Goal: Information Seeking & Learning: Learn about a topic

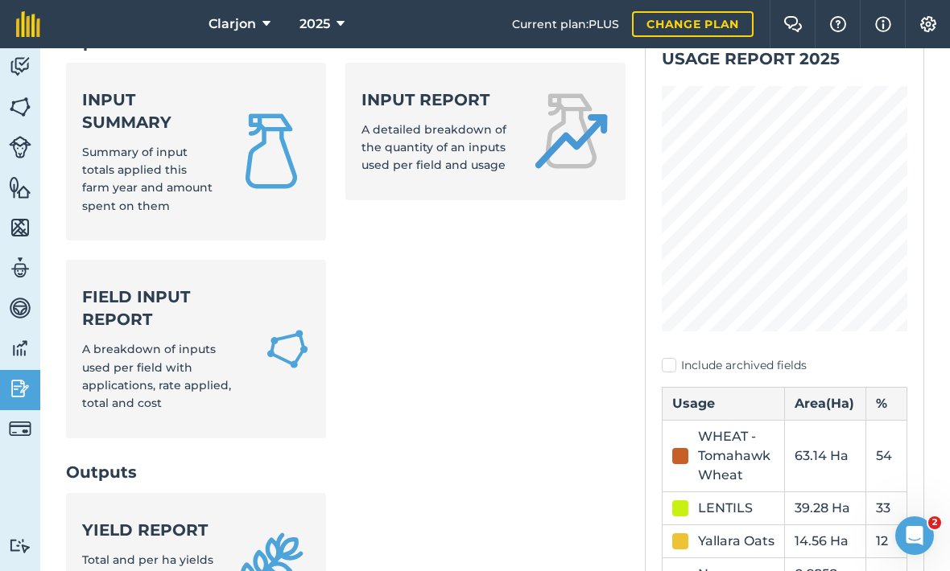
scroll to position [128, 0]
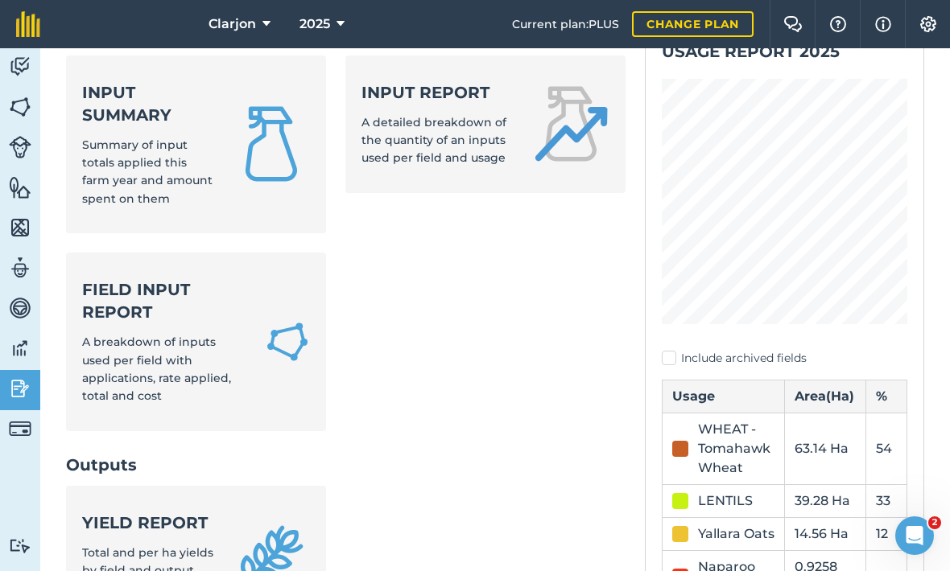
click at [105, 171] on link "Input summary Summary of input totals applied this farm year and amount spent o…" at bounding box center [196, 145] width 260 height 179
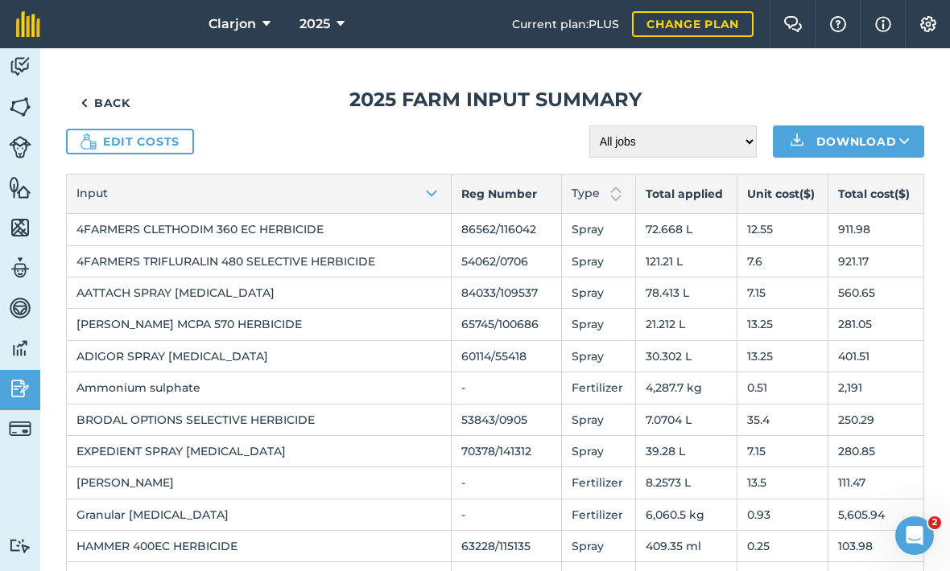
click at [10, 378] on img at bounding box center [20, 389] width 23 height 24
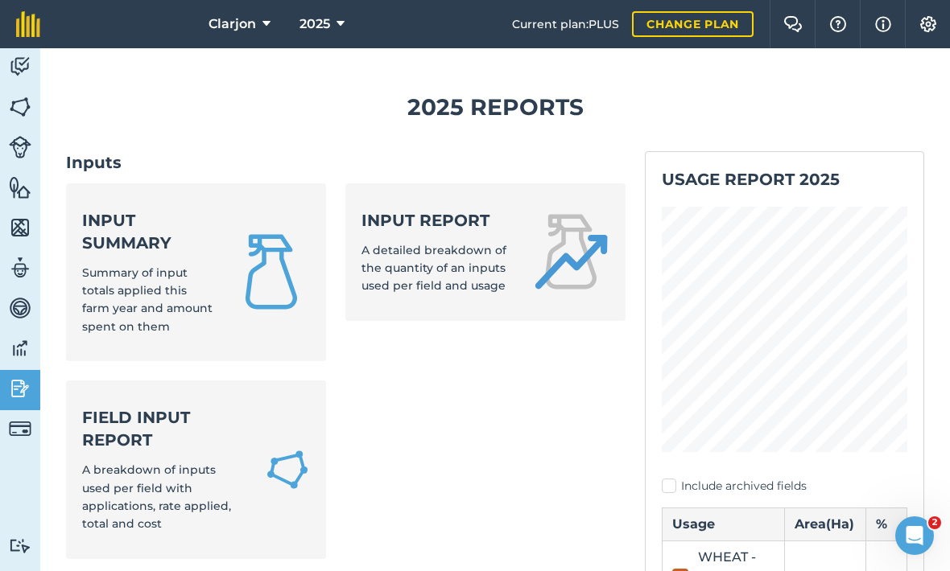
click at [462, 272] on span "A detailed breakdown of the quantity of an inputs used per field and usage" at bounding box center [433, 268] width 145 height 51
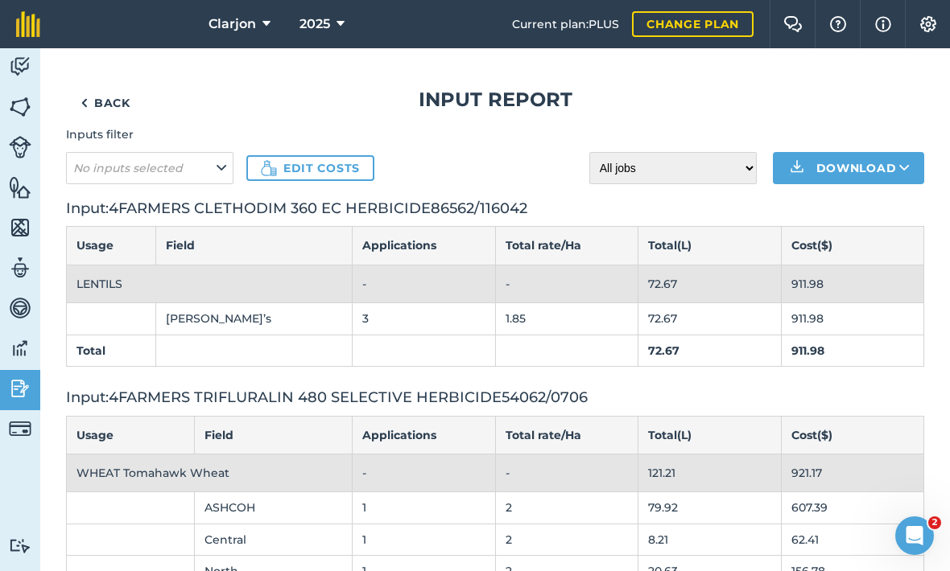
click at [23, 384] on img at bounding box center [20, 389] width 23 height 24
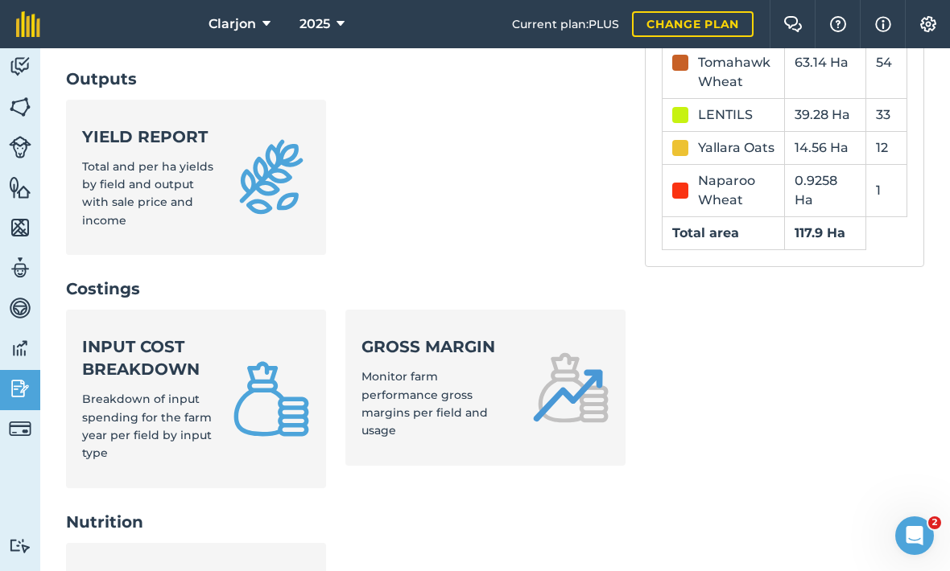
scroll to position [518, 0]
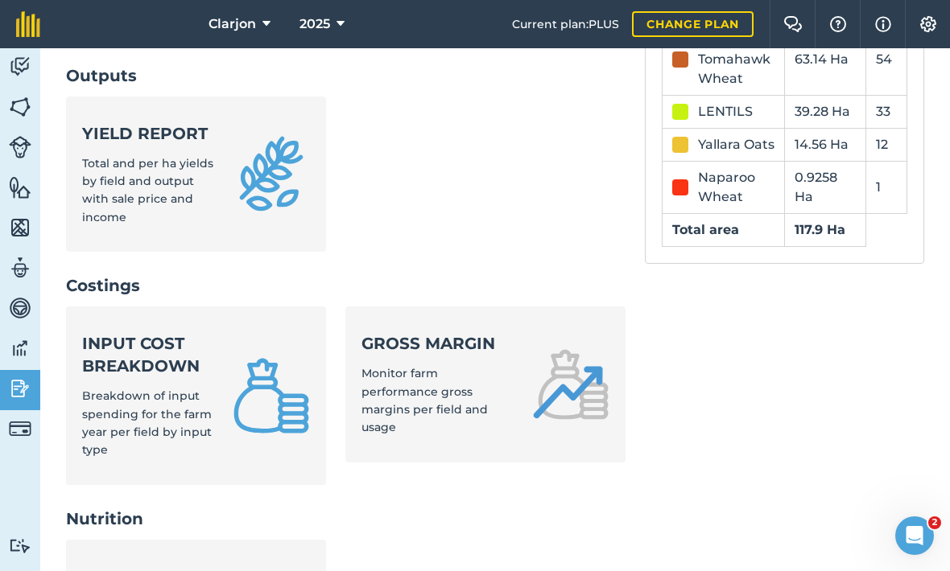
click at [498, 340] on link "Gross margin Monitor farm performance gross margins per field and usage" at bounding box center [484, 385] width 279 height 156
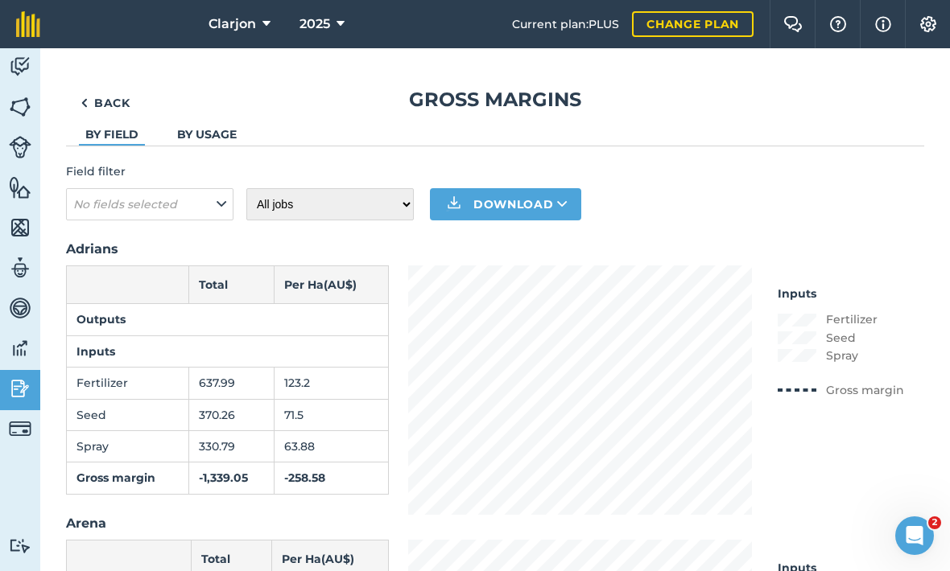
click at [336, 19] on icon at bounding box center [340, 23] width 8 height 19
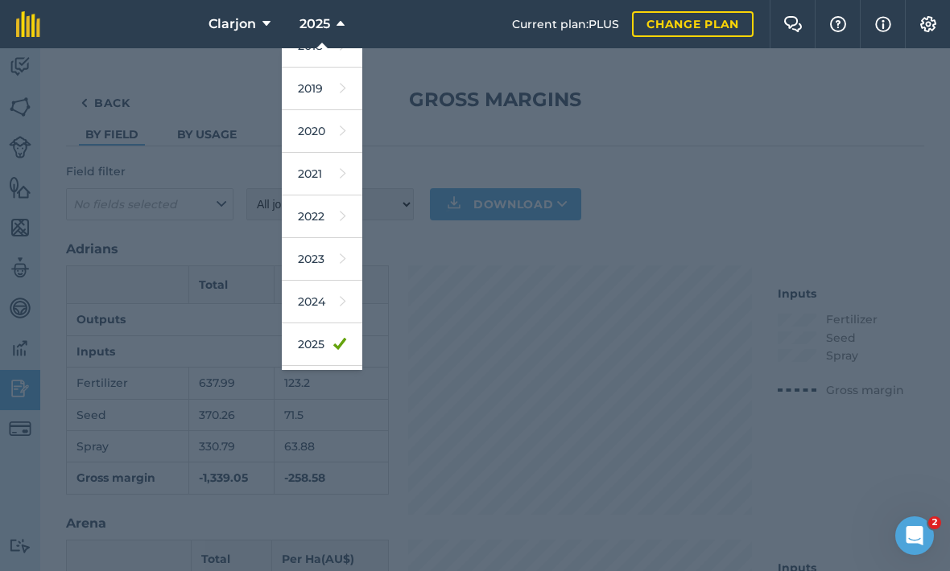
scroll to position [68, 0]
click at [342, 309] on icon at bounding box center [343, 300] width 6 height 23
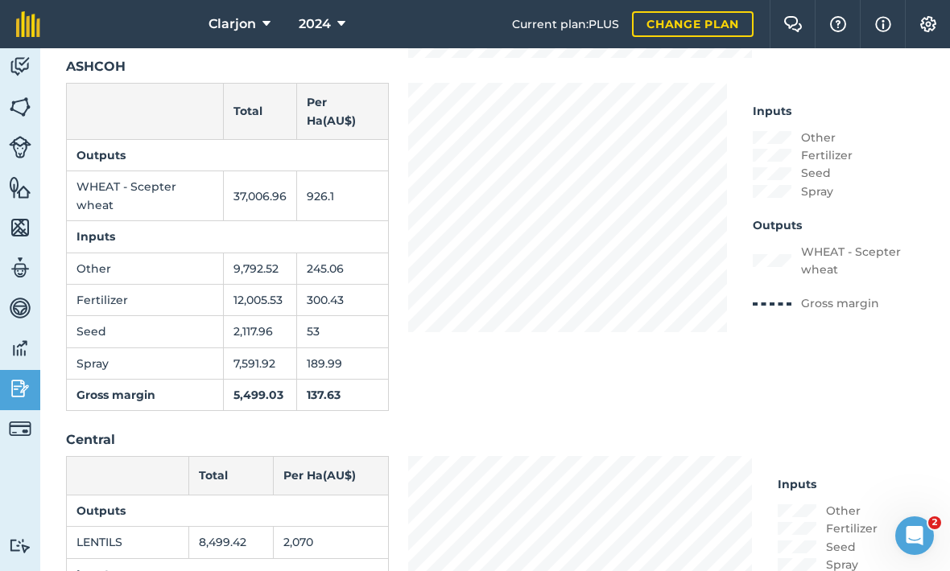
scroll to position [795, 0]
click at [558, 449] on h2 "Central" at bounding box center [495, 439] width 858 height 19
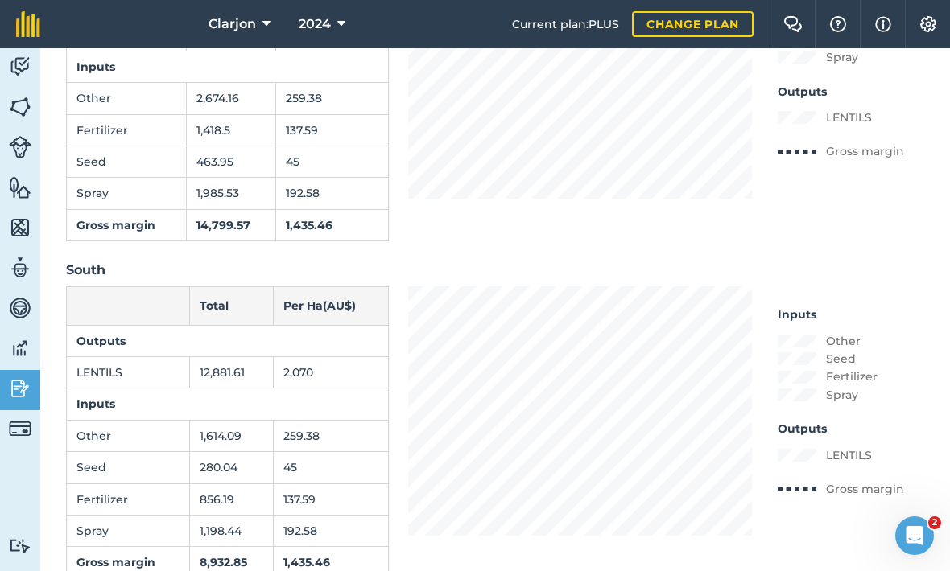
scroll to position [2283, 0]
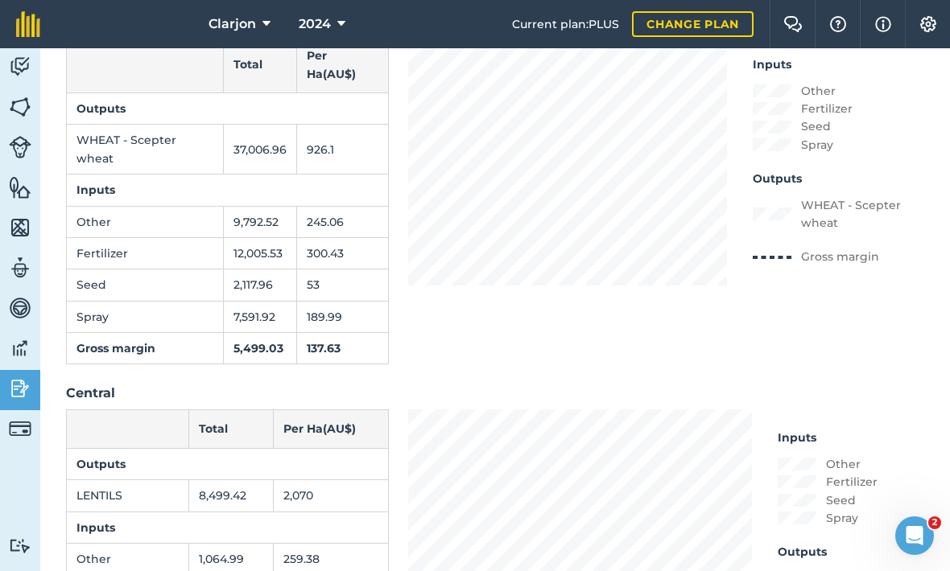
click at [347, 17] on button "2024" at bounding box center [322, 24] width 60 height 48
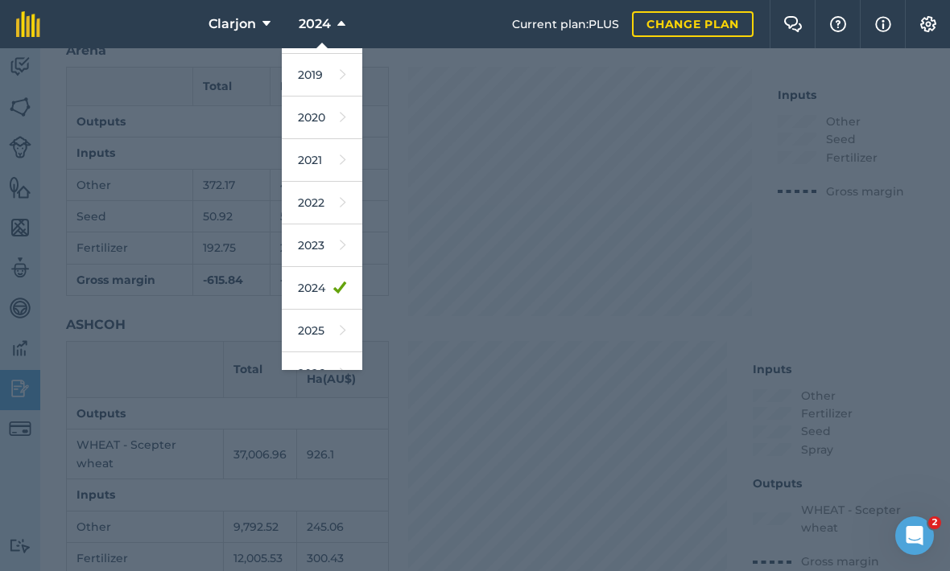
scroll to position [85, 0]
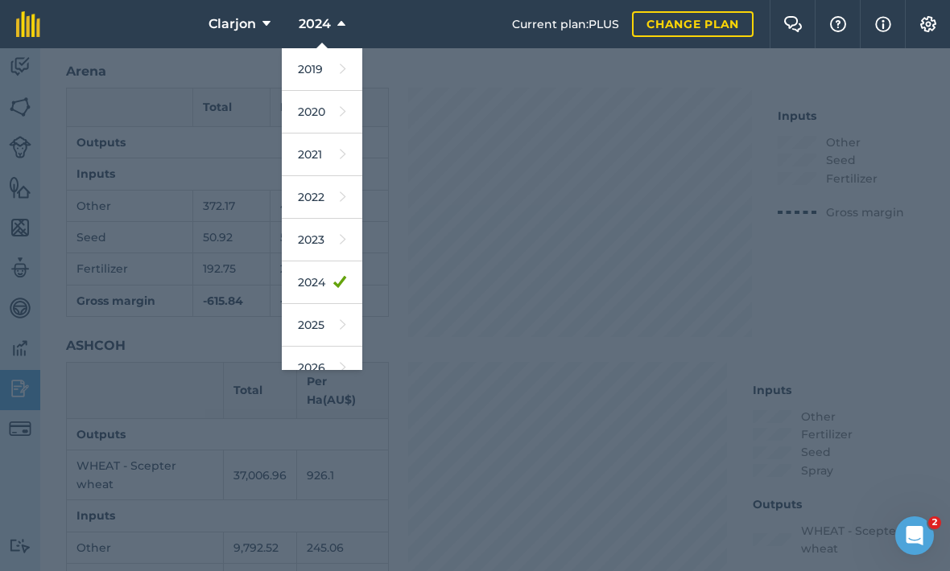
click at [329, 329] on link "2025" at bounding box center [322, 325] width 80 height 43
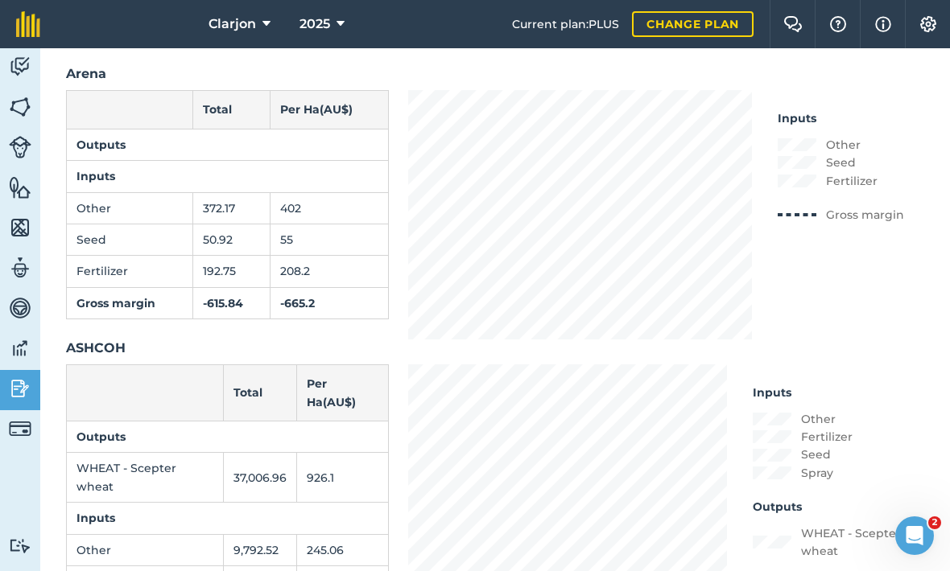
scroll to position [511, 0]
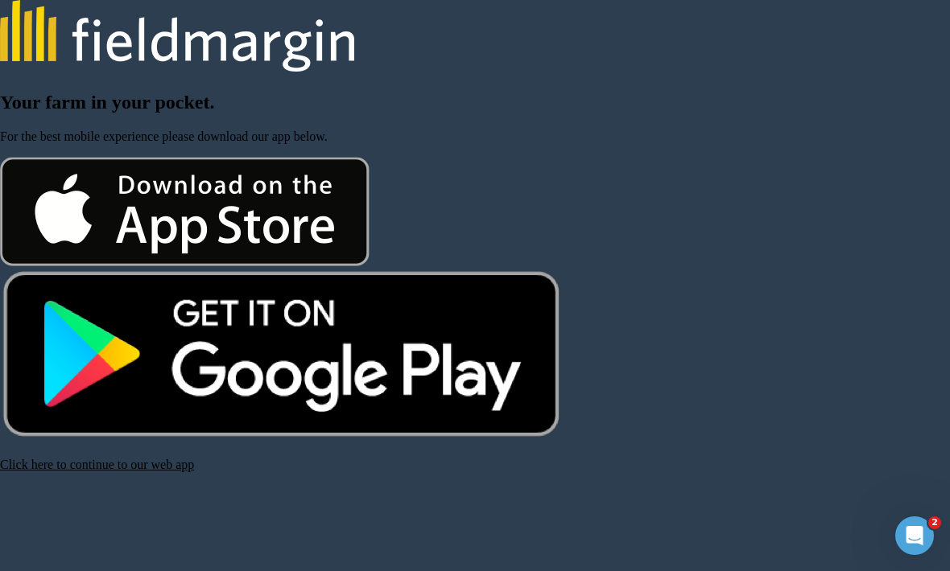
click at [168, 472] on html "Your farm in your pocket. For the best mobile experience please download our ap…" at bounding box center [475, 236] width 950 height 472
click at [167, 472] on link "Click here to continue to our web app" at bounding box center [97, 465] width 194 height 14
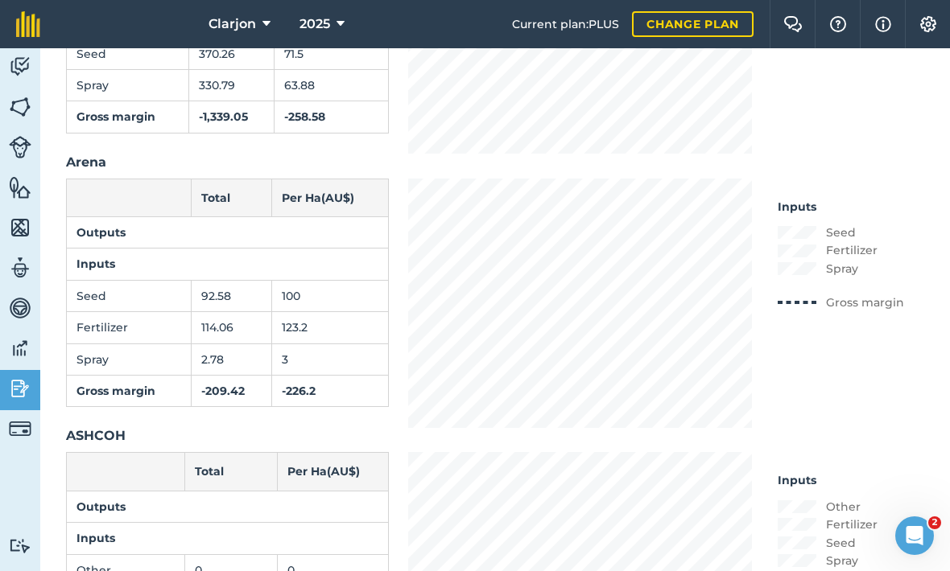
scroll to position [370, 0]
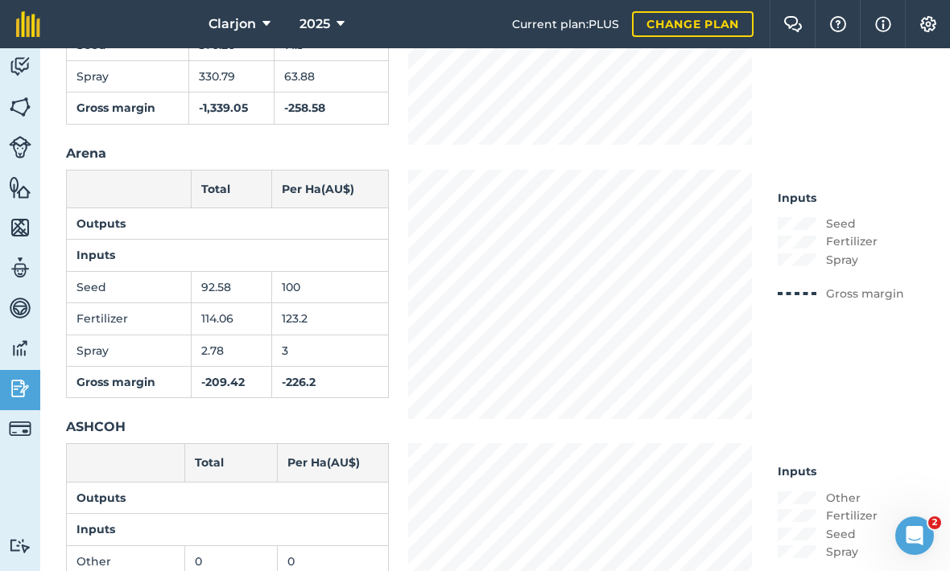
click at [26, 387] on img at bounding box center [20, 389] width 23 height 24
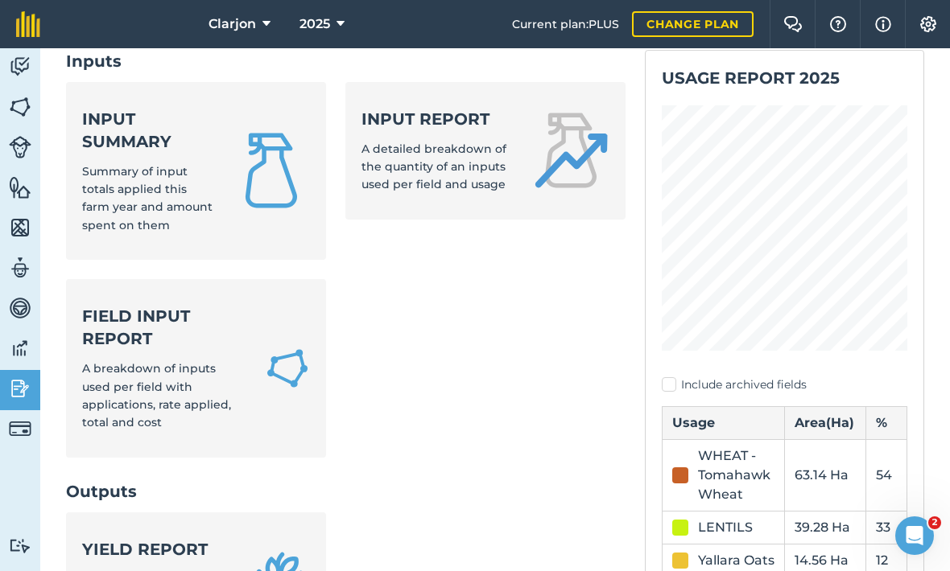
scroll to position [97, 0]
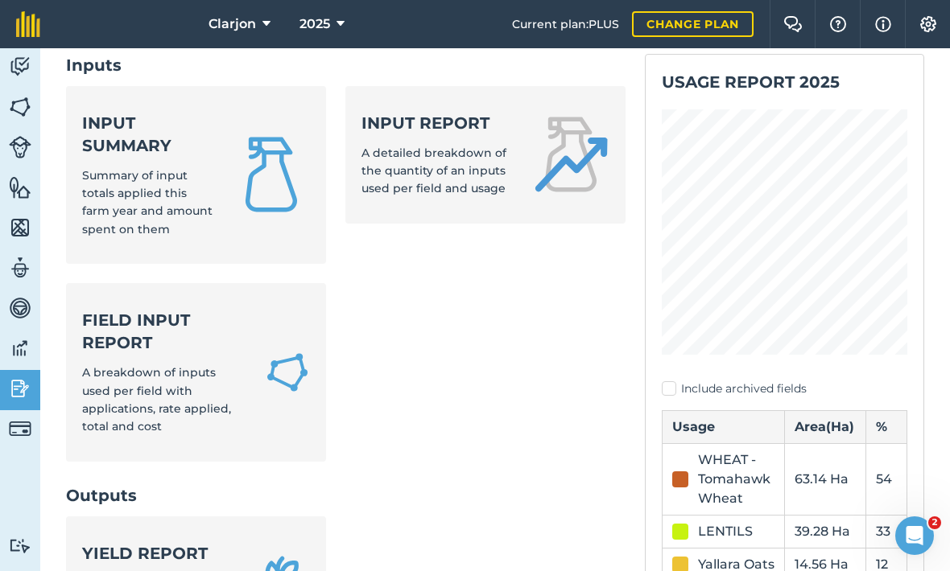
click at [464, 181] on div "Input report A detailed breakdown of the quantity of an inputs used per field a…" at bounding box center [436, 155] width 151 height 86
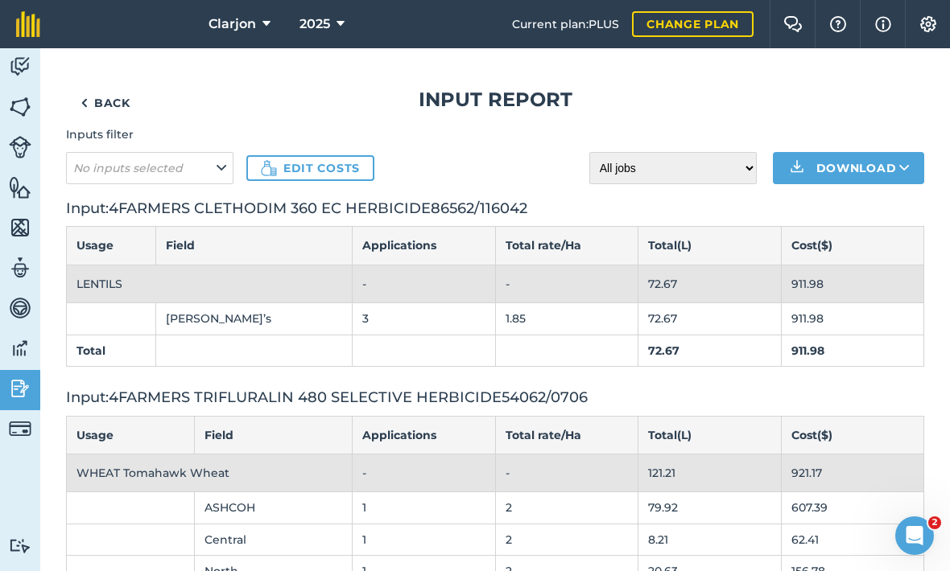
click at [29, 389] on img at bounding box center [20, 389] width 23 height 24
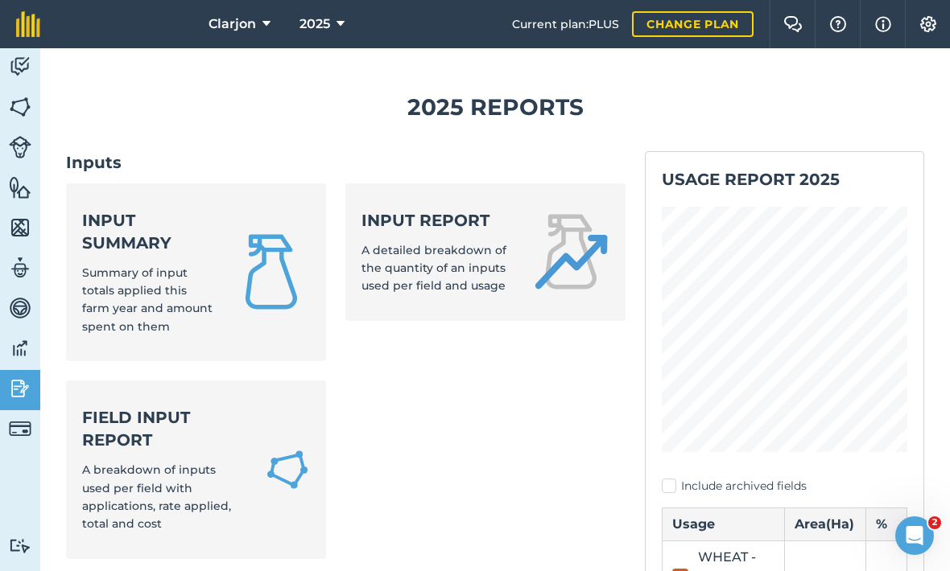
click at [213, 269] on div "Input summary Summary of input totals applied this farm year and amount spent o…" at bounding box center [147, 272] width 131 height 127
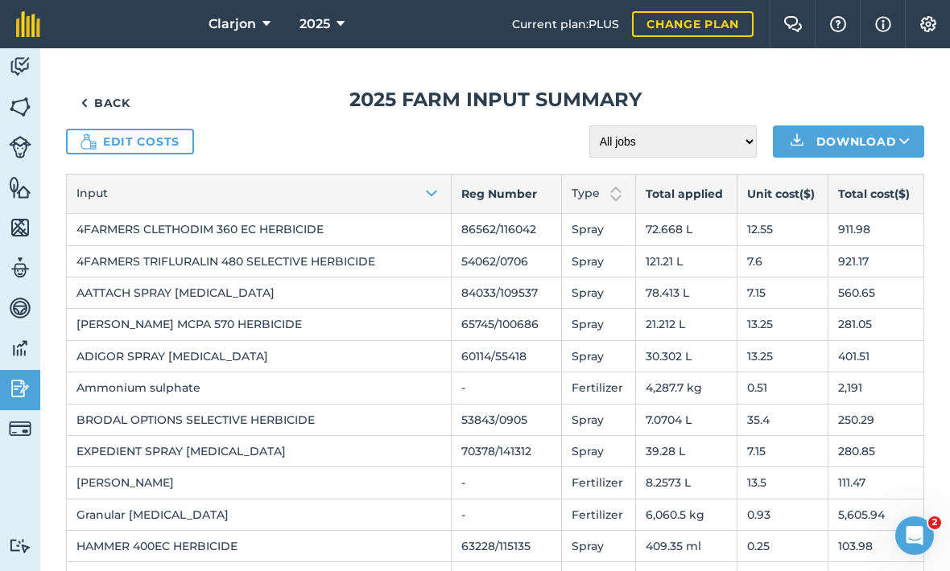
click at [22, 390] on img at bounding box center [20, 389] width 23 height 24
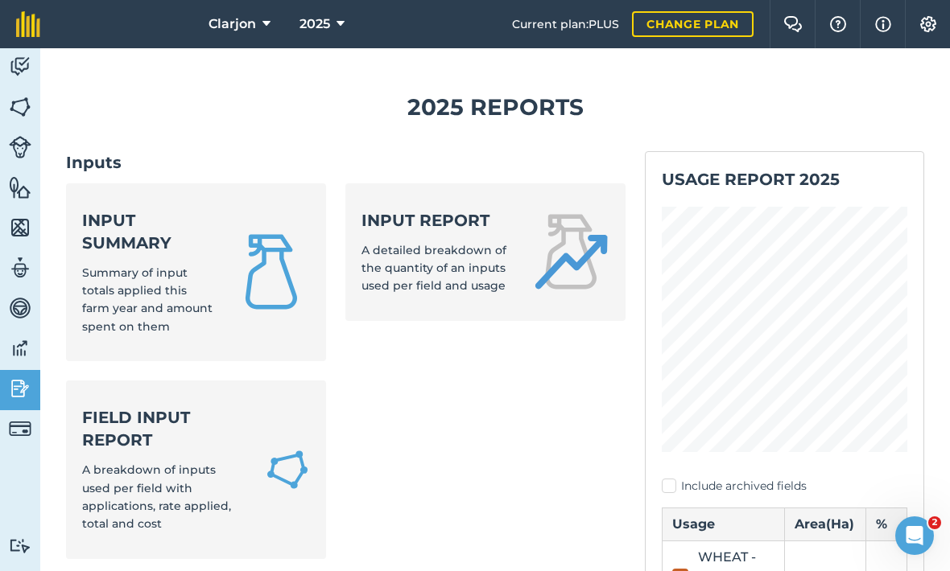
click at [249, 428] on link "Field Input Report A breakdown of inputs used per field with applications, rate…" at bounding box center [196, 470] width 260 height 179
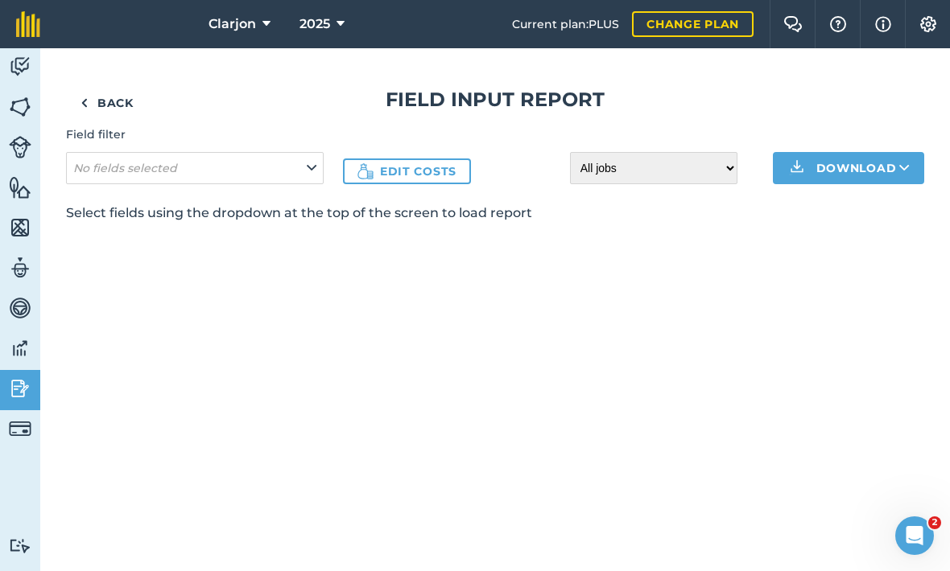
click at [258, 161] on button "No fields selected" at bounding box center [195, 168] width 258 height 32
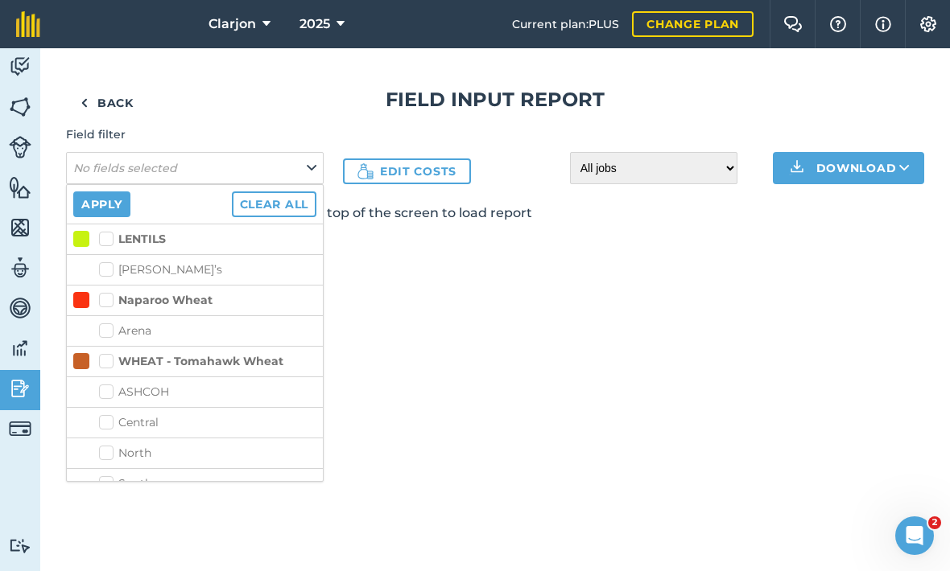
click at [116, 272] on label "[PERSON_NAME]’s" at bounding box center [207, 270] width 217 height 17
click at [109, 272] on input "[PERSON_NAME]’s" at bounding box center [104, 267] width 10 height 10
checkbox input "true"
click at [105, 357] on label "WHEAT - Tomahawk Wheat" at bounding box center [191, 361] width 184 height 17
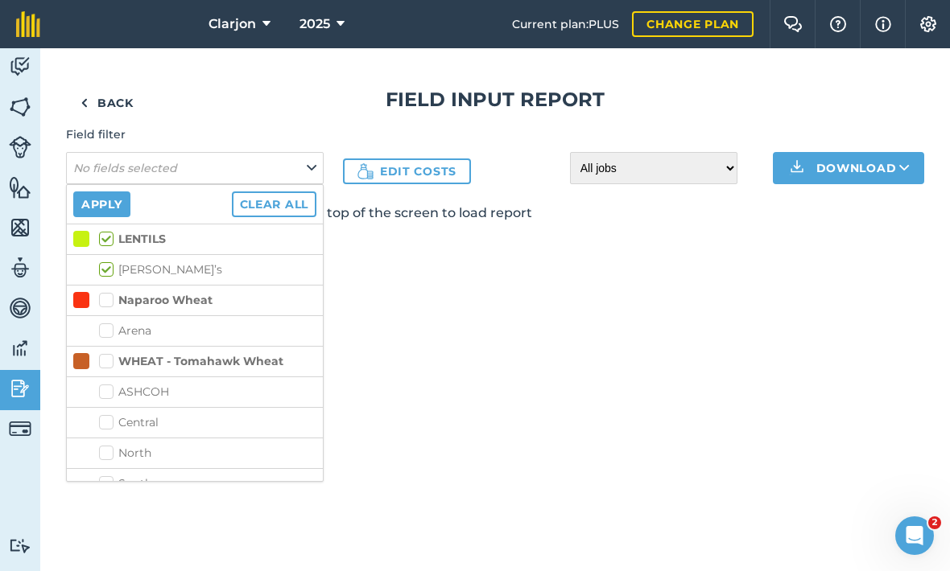
click at [105, 357] on input "WHEAT - Tomahawk Wheat" at bounding box center [104, 358] width 10 height 10
checkbox input "true"
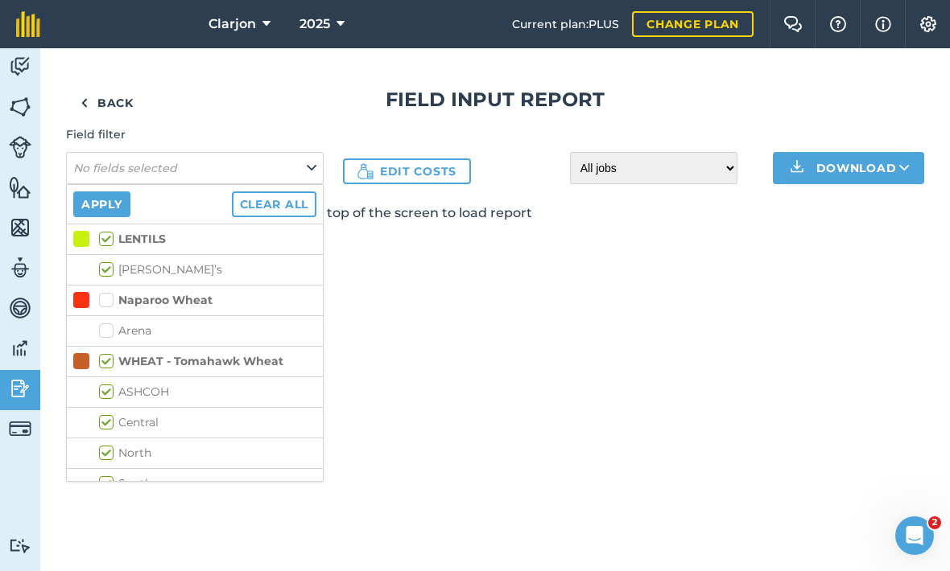
checkbox input "true"
click at [110, 192] on button "Apply" at bounding box center [101, 205] width 57 height 26
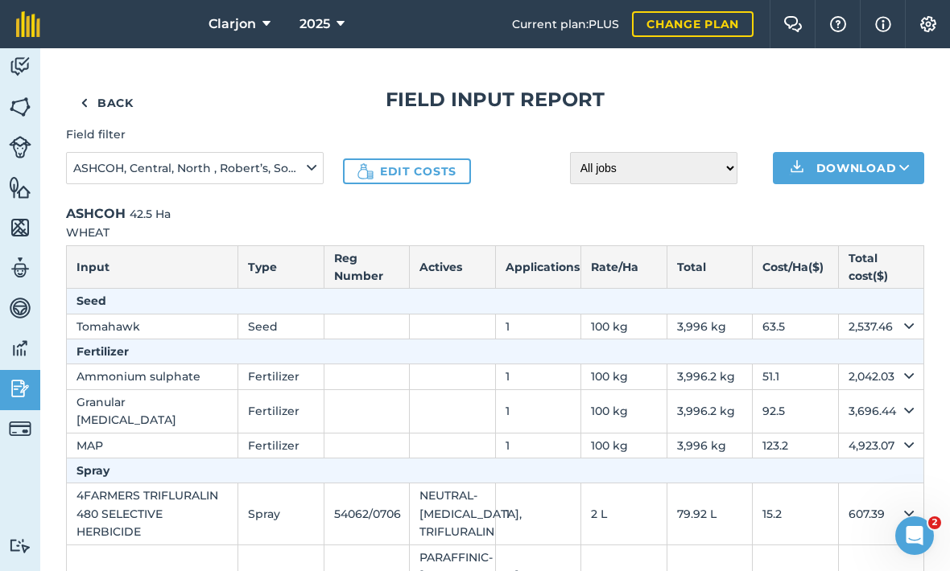
scroll to position [68, 0]
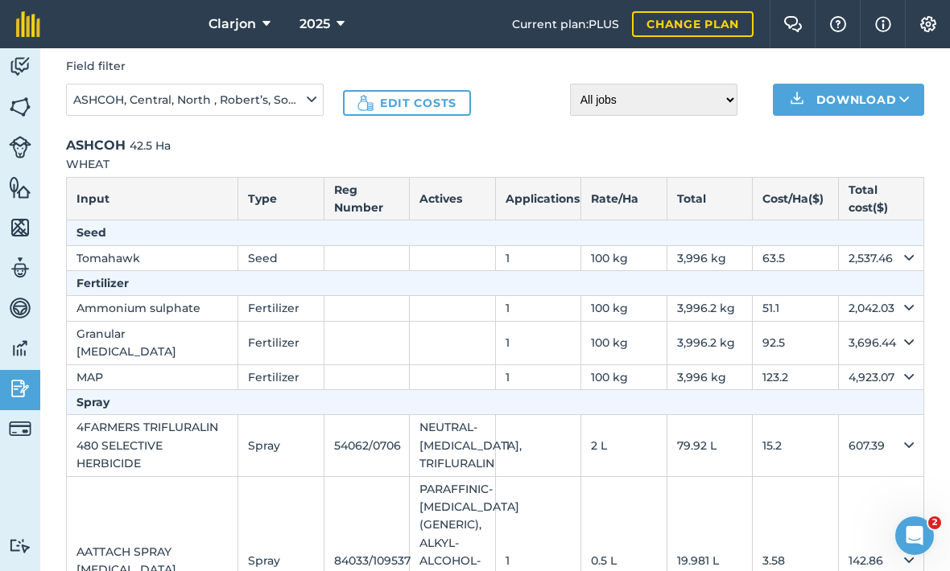
click at [30, 385] on img at bounding box center [20, 389] width 23 height 24
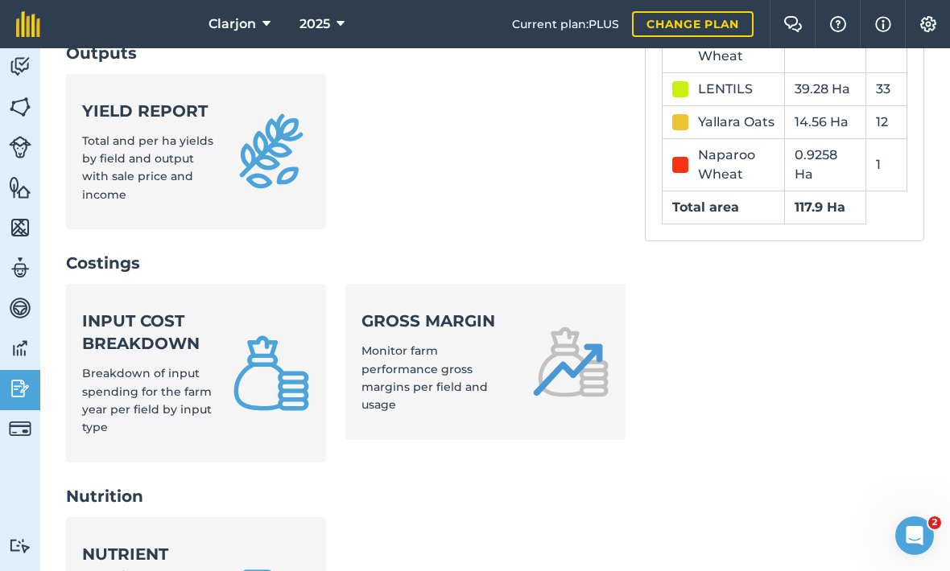
scroll to position [552, 0]
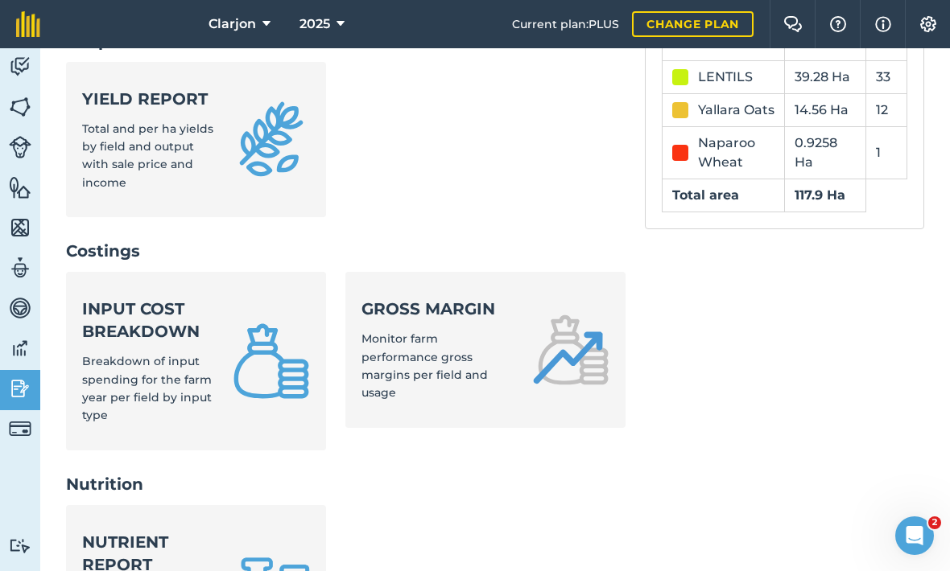
click at [472, 302] on div "Gross margin Monitor farm performance gross margins per field and usage" at bounding box center [436, 350] width 151 height 105
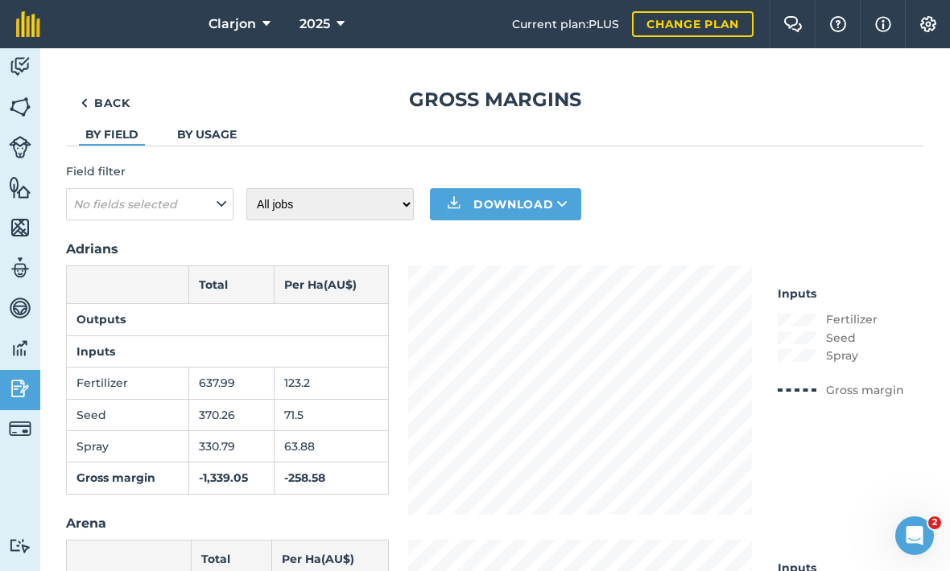
click at [19, 385] on img at bounding box center [20, 389] width 23 height 24
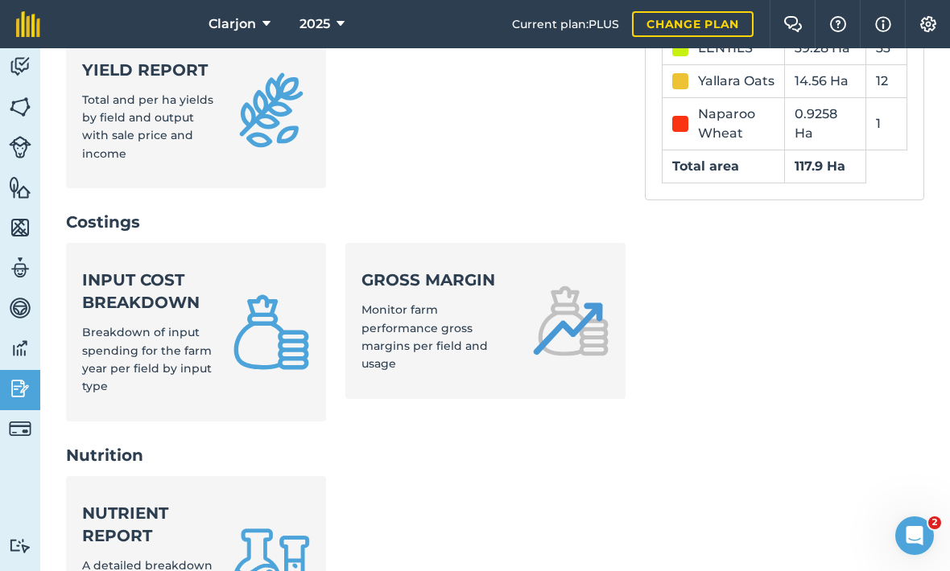
scroll to position [575, 0]
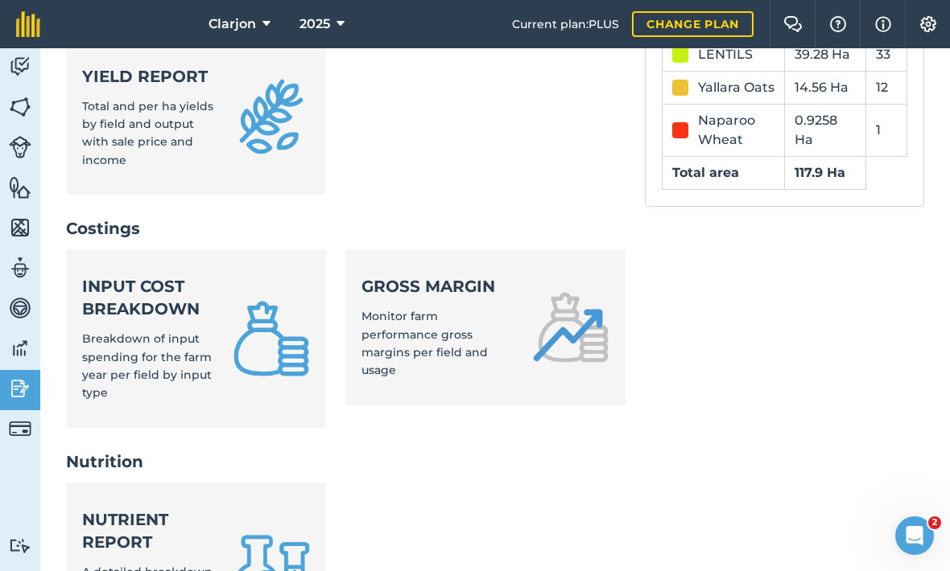
click at [262, 300] on img at bounding box center [271, 338] width 77 height 77
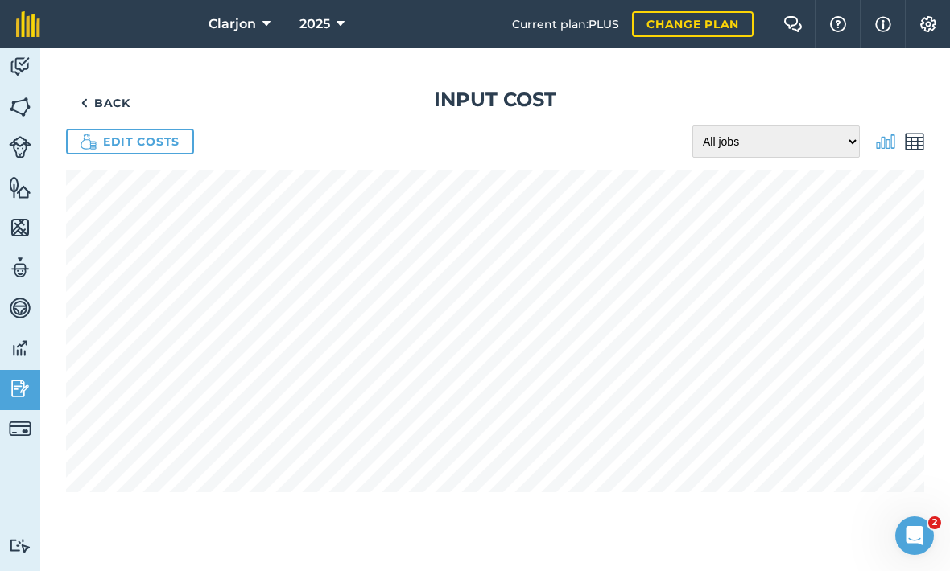
click at [21, 110] on img at bounding box center [20, 107] width 23 height 24
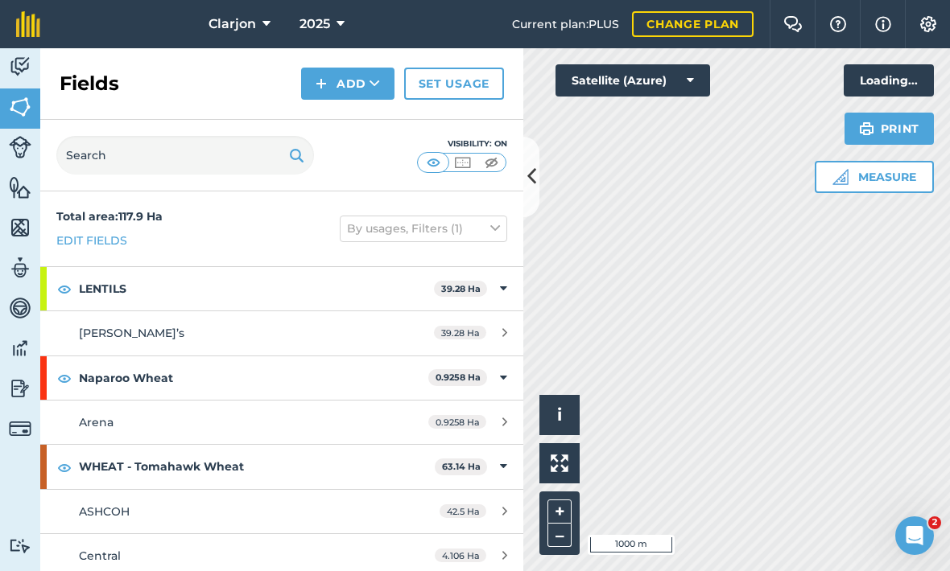
click at [21, 63] on img at bounding box center [20, 67] width 23 height 24
